Goal: Complete application form

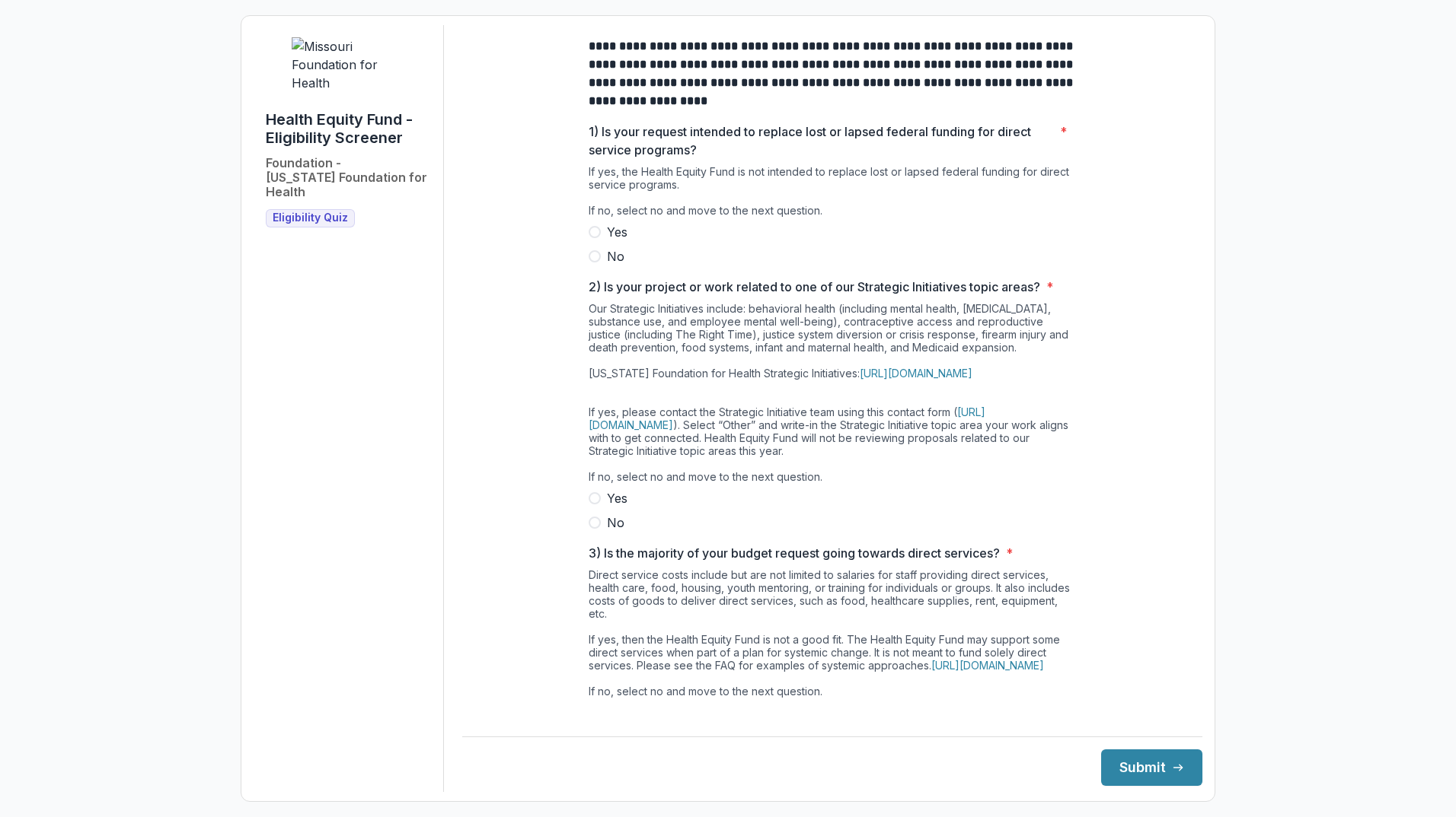
click at [595, 263] on span at bounding box center [594, 256] width 12 height 12
click at [593, 529] on span at bounding box center [594, 522] width 12 height 12
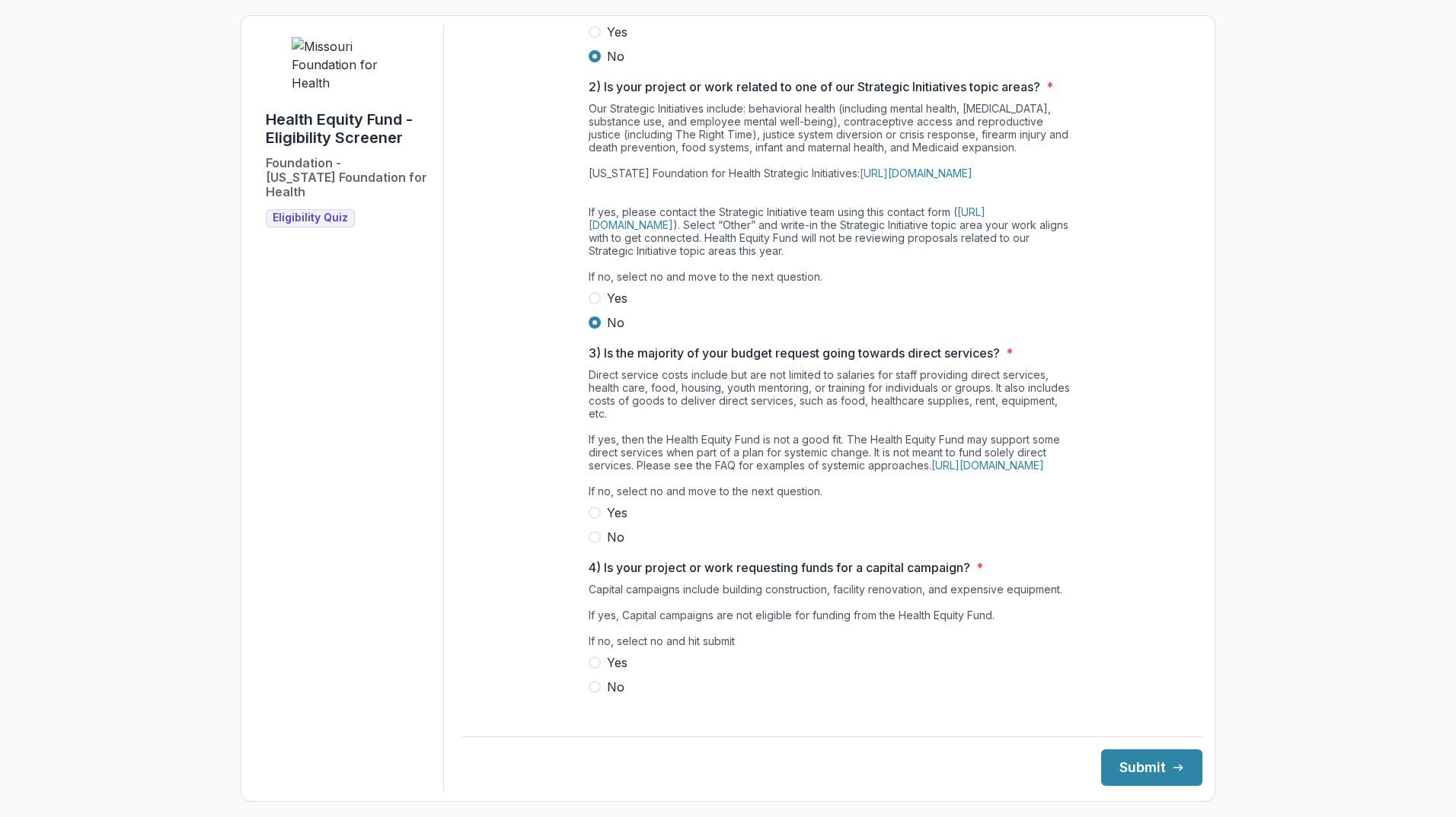
scroll to position [229, 0]
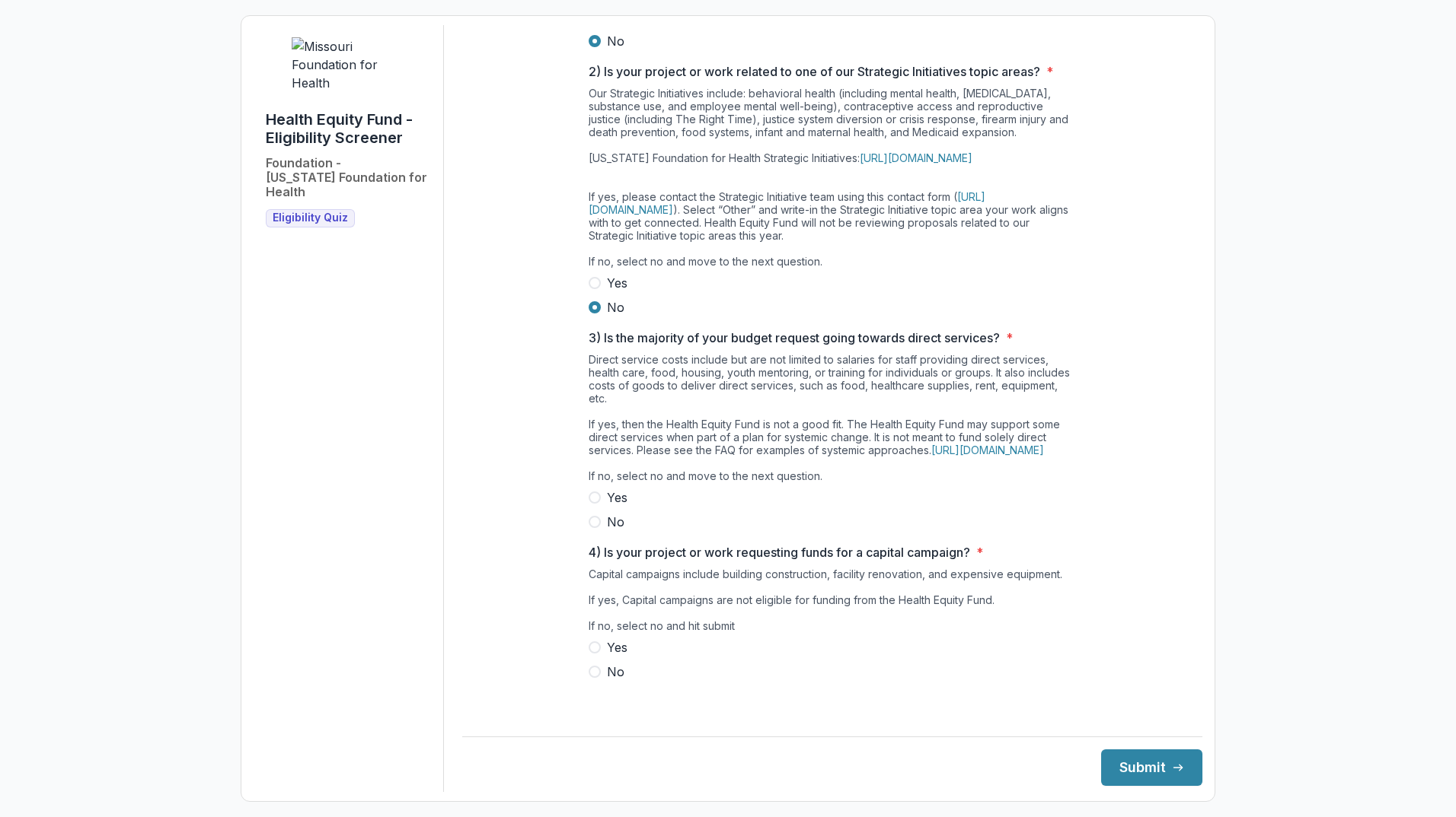
click at [595, 528] on span at bounding box center [594, 522] width 12 height 12
click at [601, 681] on label "No" at bounding box center [832, 672] width 487 height 18
click at [1151, 760] on button "Submit" at bounding box center [1151, 768] width 101 height 37
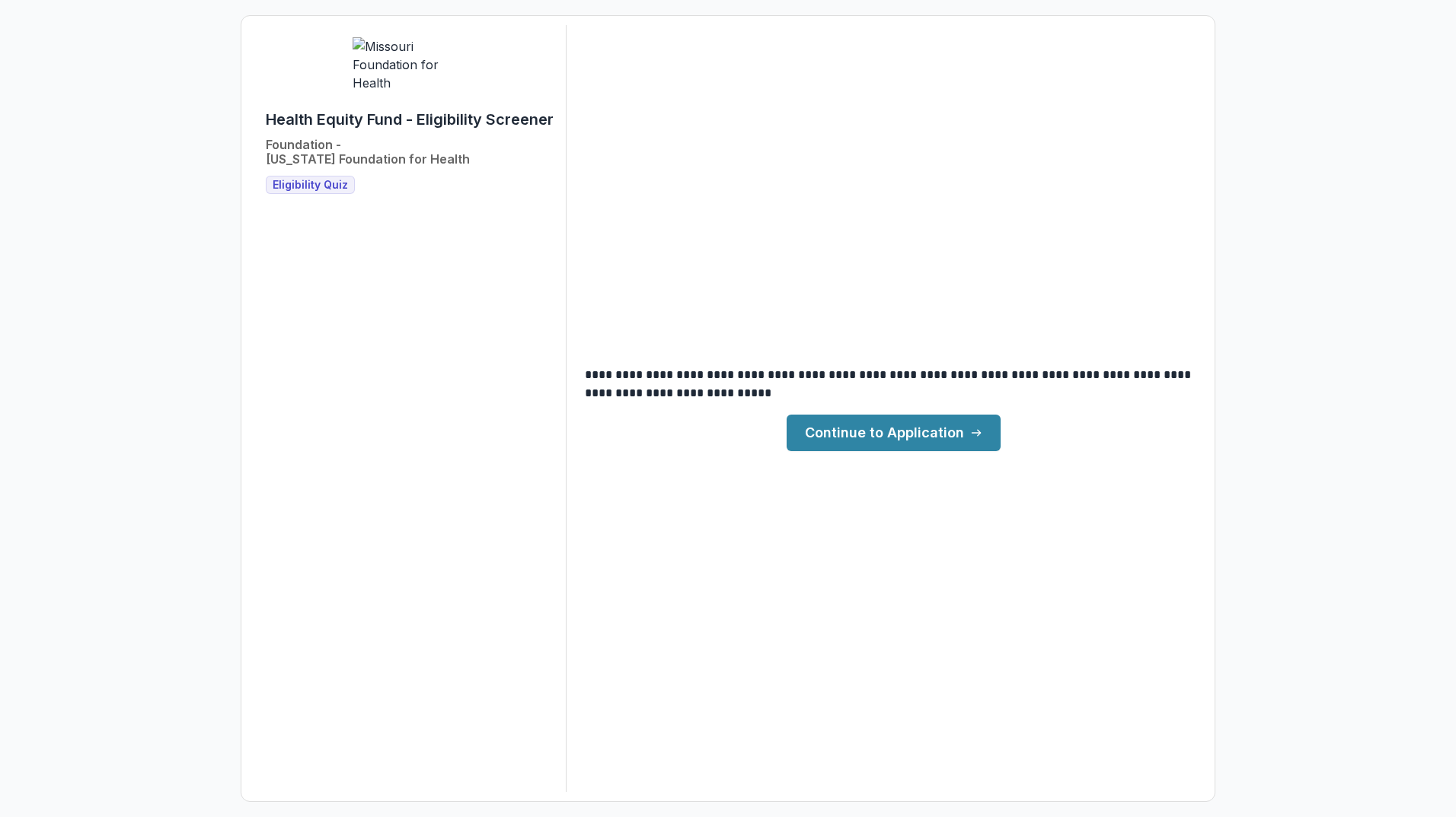
click at [920, 438] on link "Continue to Application" at bounding box center [893, 433] width 214 height 37
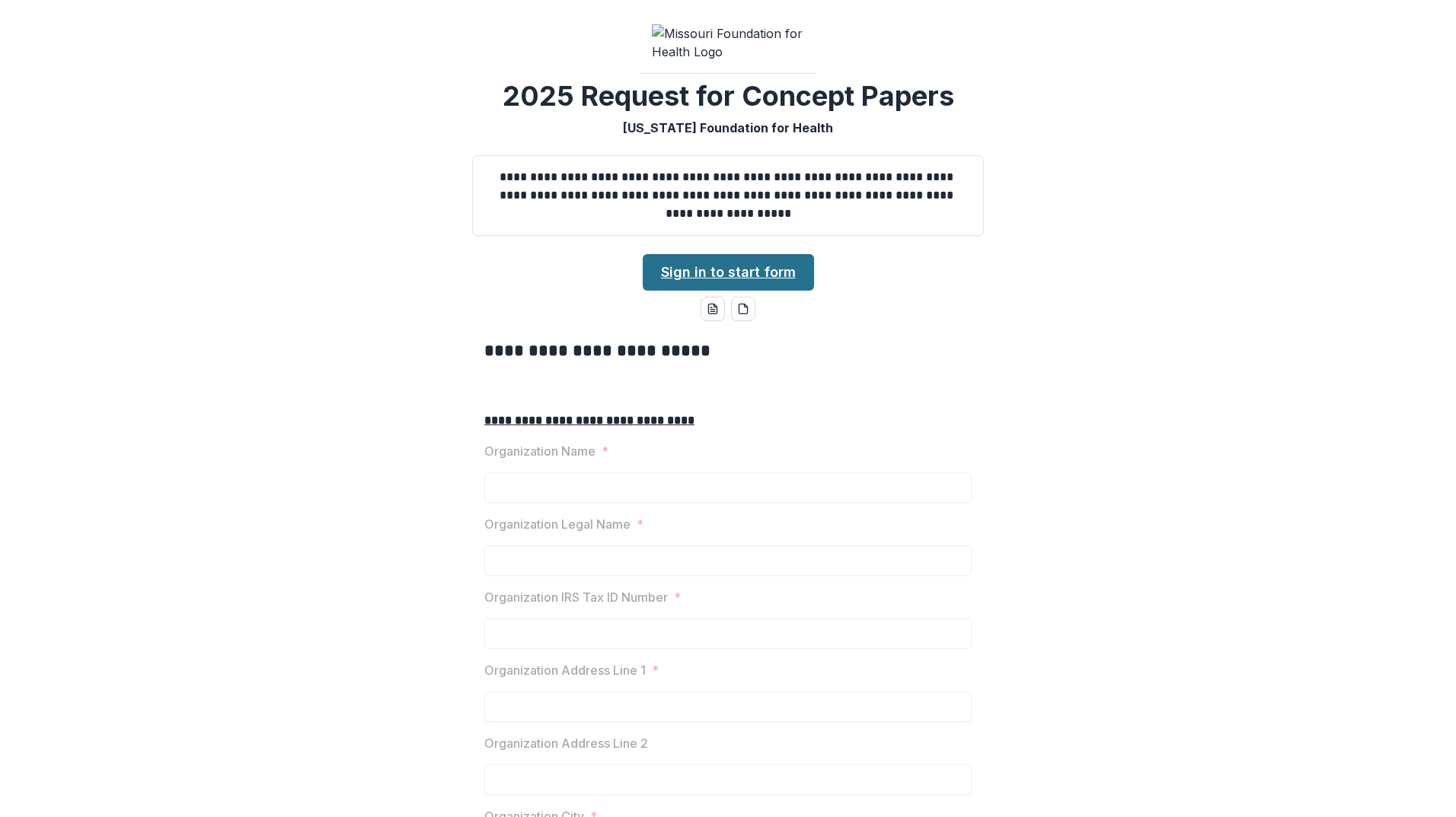
click at [756, 291] on link "Sign in to start form" at bounding box center [728, 272] width 172 height 37
